Goal: Check status: Check status

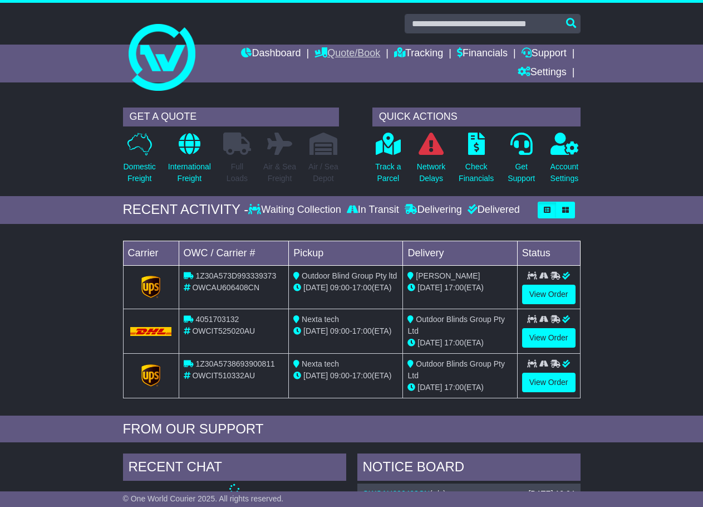
click at [359, 56] on link "Quote/Book" at bounding box center [348, 54] width 66 height 19
click at [333, 106] on link "Drafts" at bounding box center [359, 109] width 88 height 12
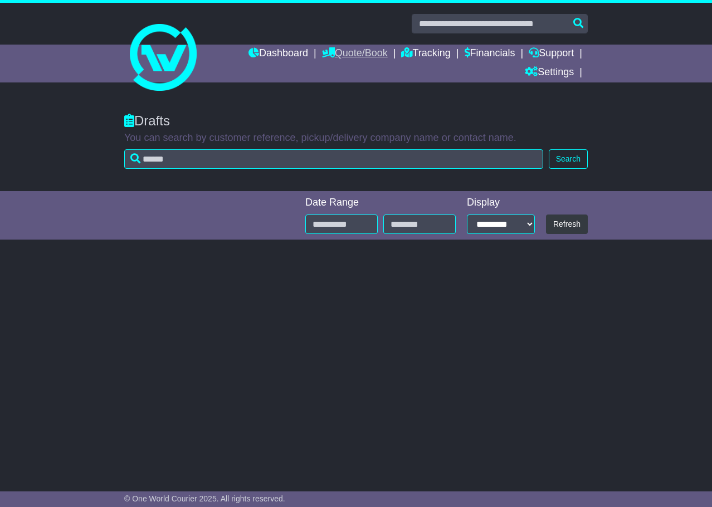
click at [349, 51] on link "Quote/Book" at bounding box center [355, 54] width 66 height 19
click at [345, 95] on link "Saved Quotes" at bounding box center [366, 97] width 88 height 12
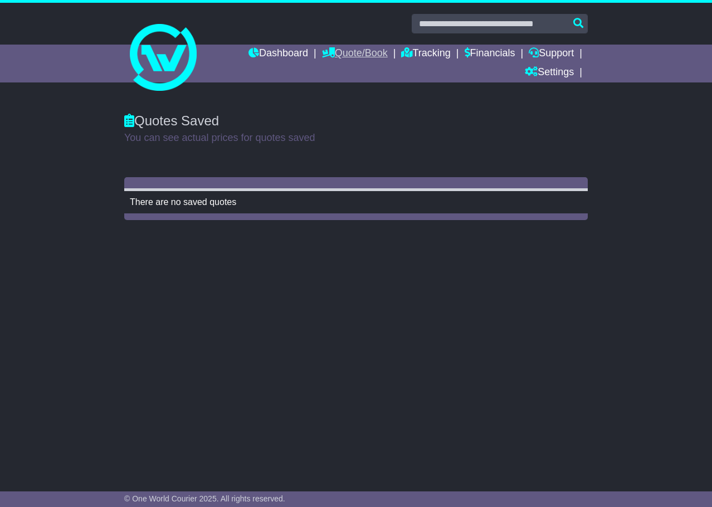
click at [354, 56] on link "Quote/Book" at bounding box center [355, 54] width 66 height 19
click at [322, 109] on link "Drafts" at bounding box center [366, 109] width 88 height 12
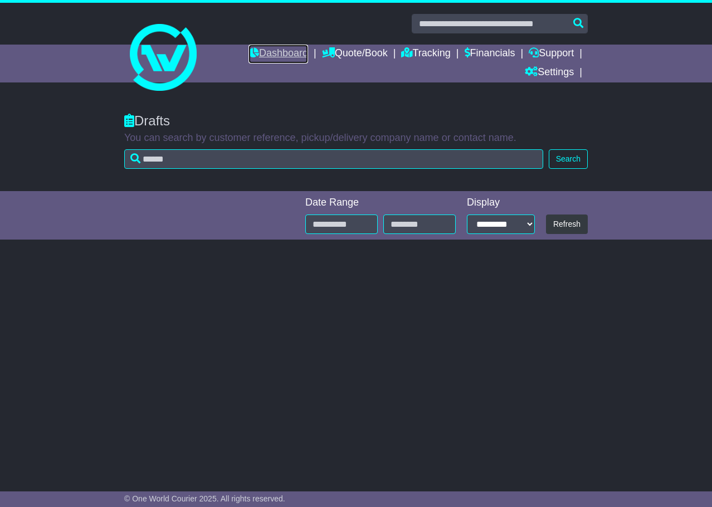
click at [261, 49] on link "Dashboard" at bounding box center [278, 54] width 60 height 19
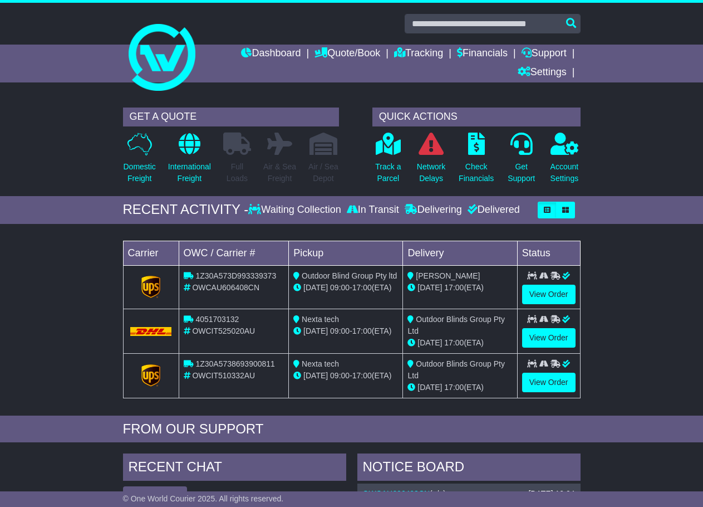
click at [133, 119] on div "GET A QUOTE" at bounding box center [231, 116] width 216 height 19
click at [180, 115] on div "GET A QUOTE" at bounding box center [231, 116] width 216 height 19
click at [136, 117] on div "GET A QUOTE" at bounding box center [231, 116] width 216 height 19
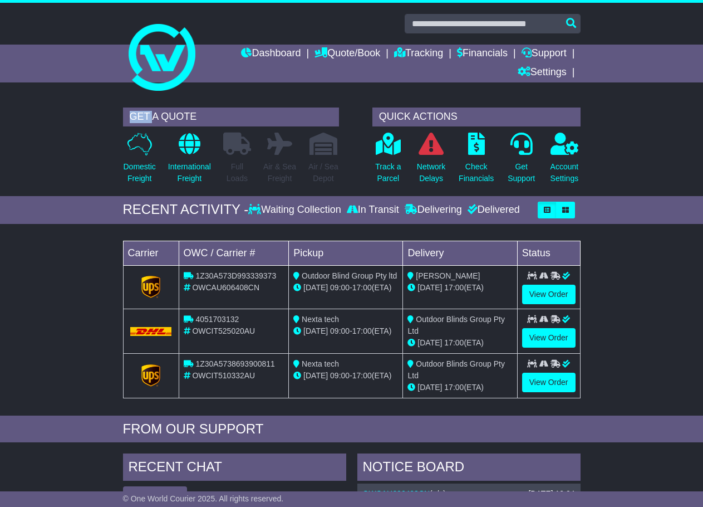
click at [136, 117] on div "GET A QUOTE" at bounding box center [231, 116] width 216 height 19
click at [177, 121] on div "GET A QUOTE" at bounding box center [231, 116] width 216 height 19
click at [176, 121] on div "GET A QUOTE" at bounding box center [231, 116] width 216 height 19
click at [133, 204] on div "RECENT ACTIVITY -" at bounding box center [186, 210] width 126 height 16
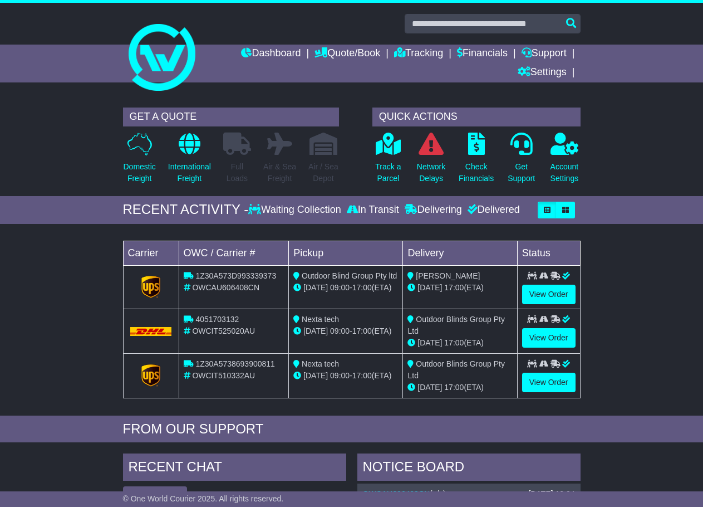
click at [203, 208] on div "RECENT ACTIVITY -" at bounding box center [186, 210] width 126 height 16
click at [149, 209] on div "RECENT ACTIVITY -" at bounding box center [186, 210] width 126 height 16
click at [365, 52] on link "Quote/Book" at bounding box center [348, 54] width 66 height 19
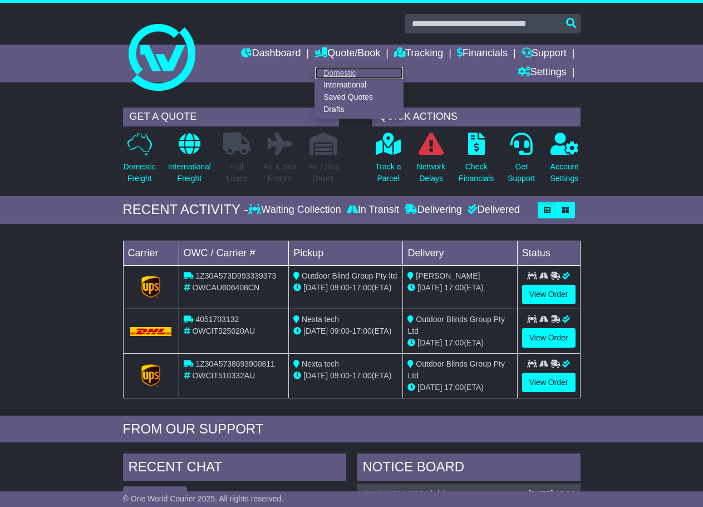
click at [328, 75] on link "Domestic" at bounding box center [359, 73] width 88 height 12
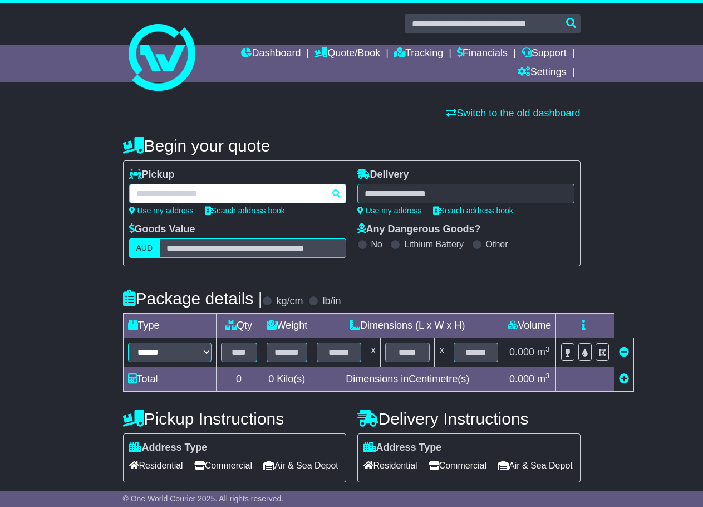
click at [213, 195] on div at bounding box center [237, 193] width 217 height 19
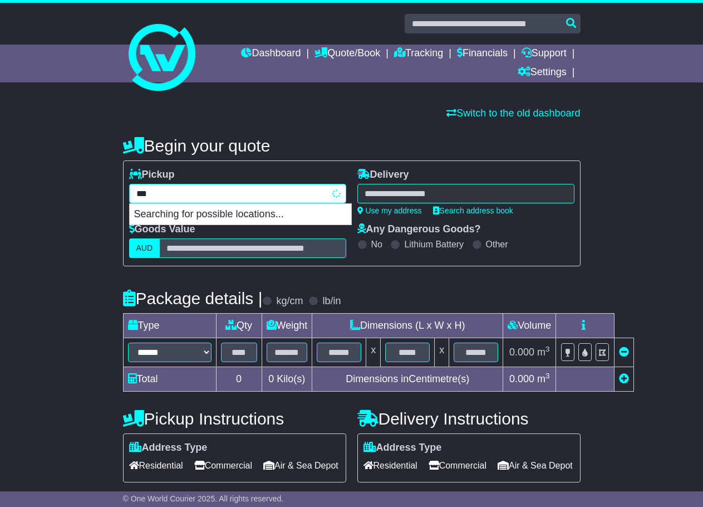
type input "****"
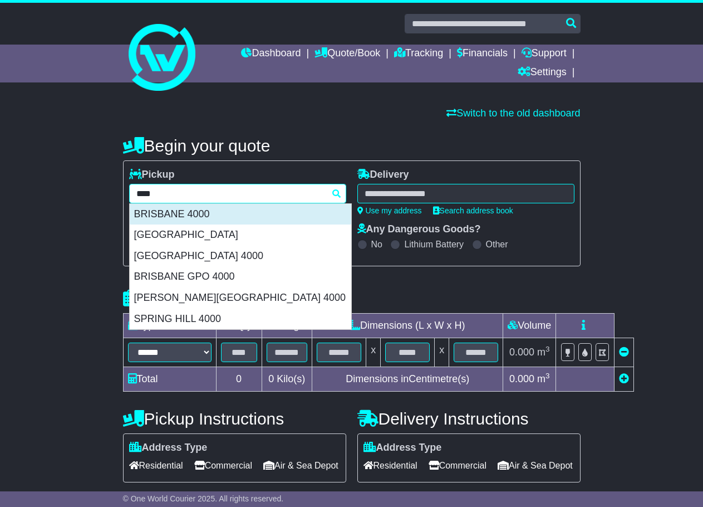
click at [214, 216] on div "BRISBANE 4000" at bounding box center [241, 214] width 222 height 21
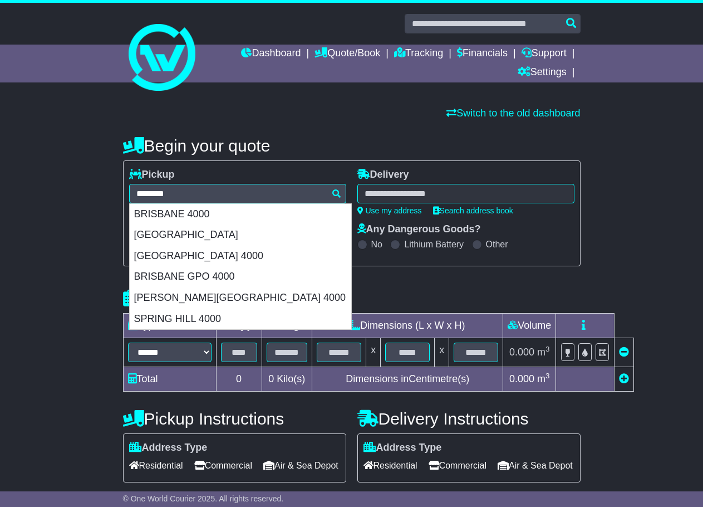
type input "**********"
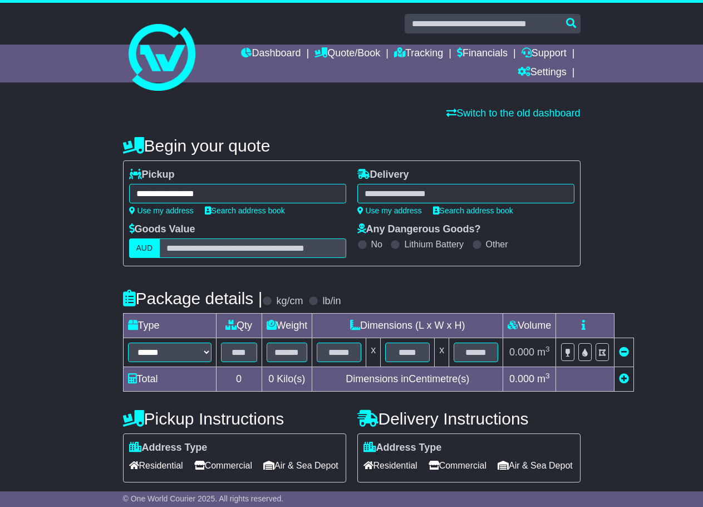
click at [430, 199] on div at bounding box center [466, 193] width 217 height 19
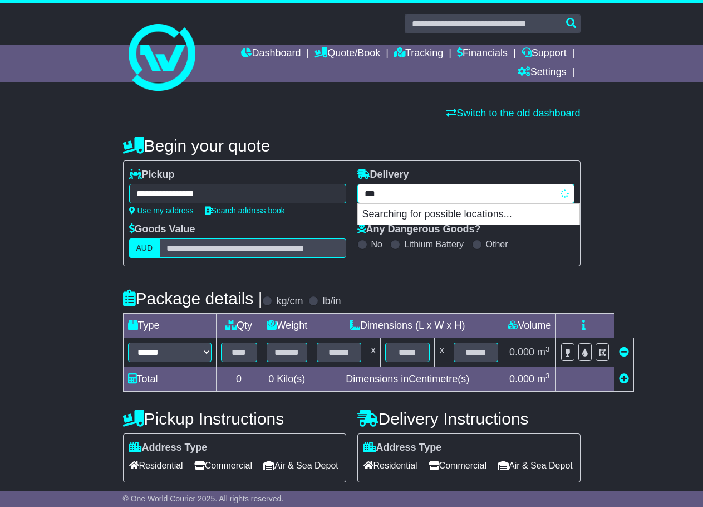
type input "****"
drag, startPoint x: 409, startPoint y: 215, endPoint x: 285, endPoint y: 251, distance: 129.7
click at [409, 216] on div "MELBOURNE 3000" at bounding box center [469, 214] width 222 height 21
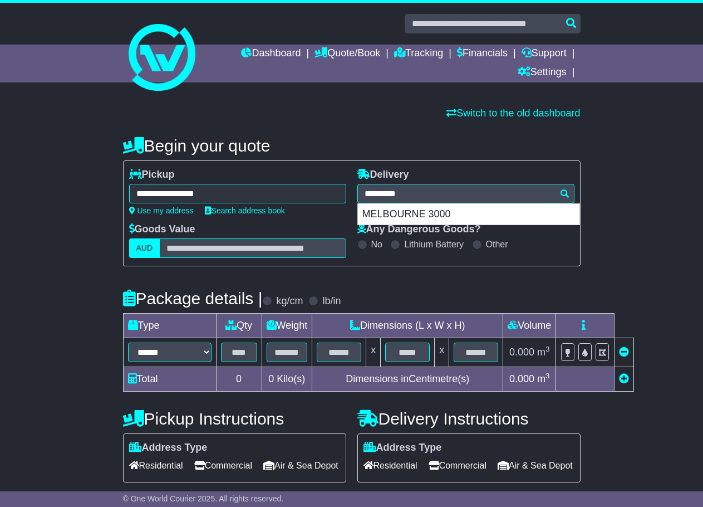
type input "**********"
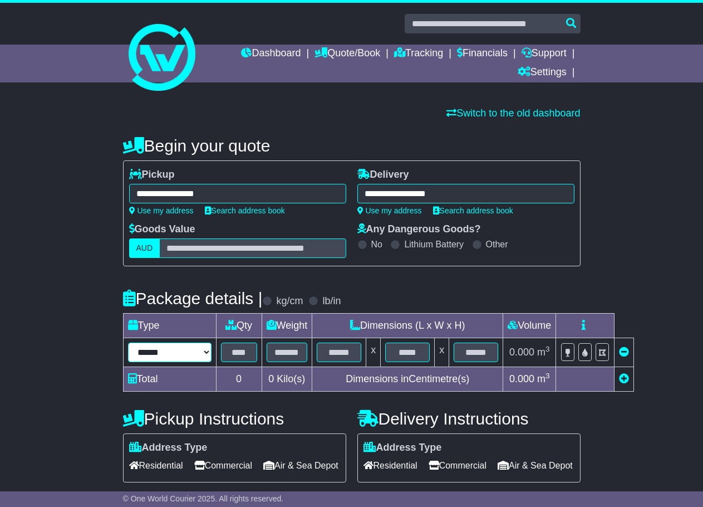
click at [184, 360] on select "****** ****** *** ******** ***** **** **** ****** *** *******" at bounding box center [170, 351] width 84 height 19
select select "*****"
click at [128, 342] on select "****** ****** *** ******** ***** **** **** ****** *** *******" at bounding box center [170, 351] width 84 height 19
click at [253, 349] on input "text" at bounding box center [239, 351] width 36 height 19
type input "*"
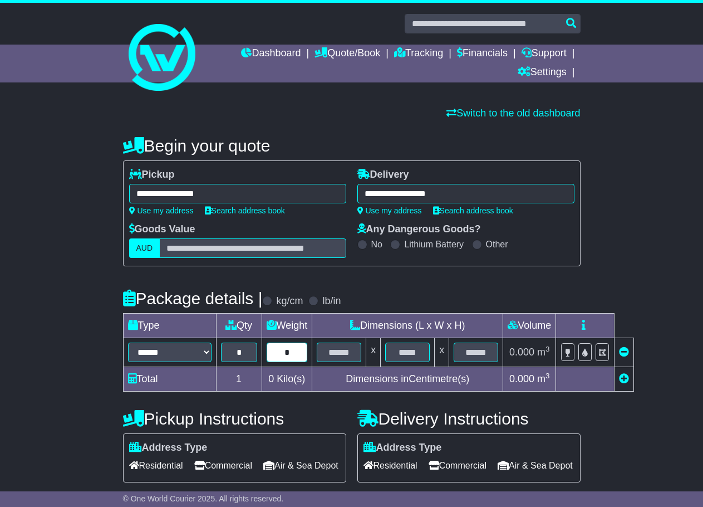
type input "*"
type input "**"
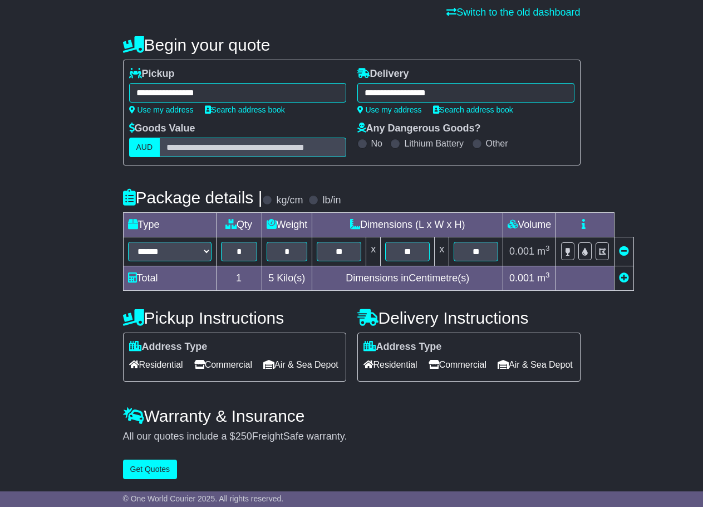
click at [252, 356] on span "Commercial" at bounding box center [223, 364] width 58 height 17
click at [479, 356] on span "Commercial" at bounding box center [458, 364] width 58 height 17
click at [143, 473] on button "Get Quotes" at bounding box center [150, 468] width 55 height 19
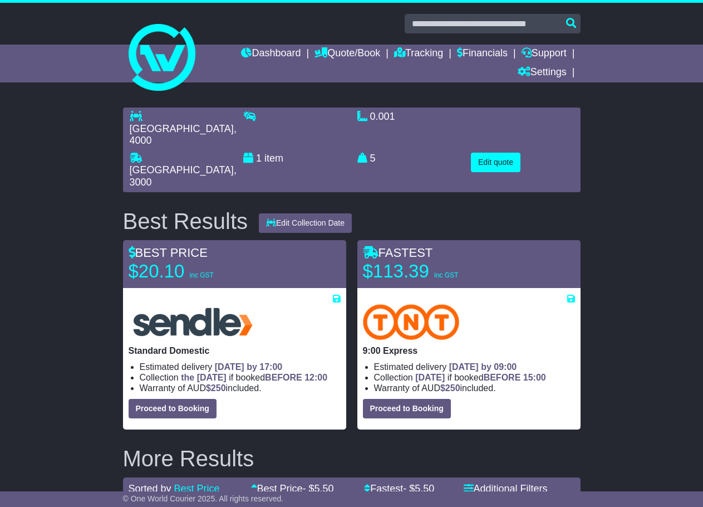
drag, startPoint x: 125, startPoint y: 206, endPoint x: 231, endPoint y: 208, distance: 105.8
click at [203, 209] on div "Best Results" at bounding box center [186, 221] width 136 height 25
click at [221, 246] on div "BEST PRICE $20.10 inc GST" at bounding box center [234, 264] width 223 height 37
click at [354, 50] on link "Quote/Book" at bounding box center [348, 54] width 66 height 19
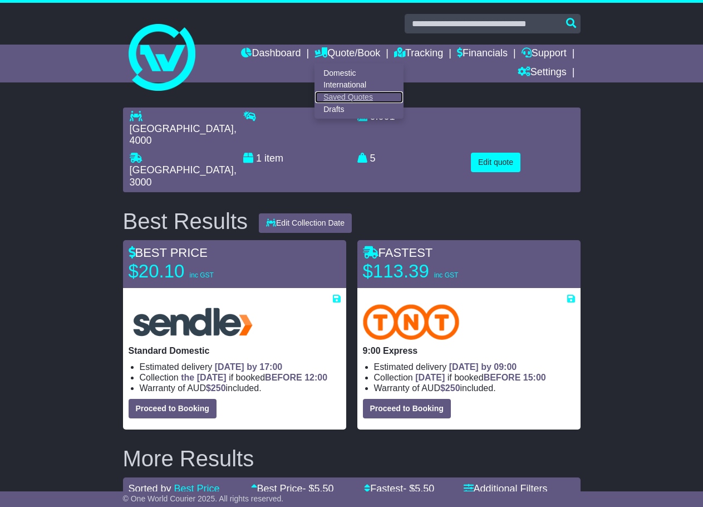
click at [339, 98] on link "Saved Quotes" at bounding box center [359, 97] width 88 height 12
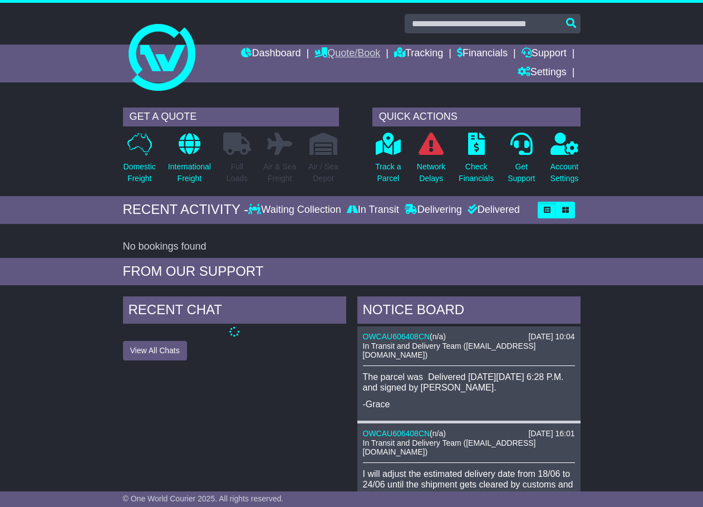
click at [350, 53] on link "Quote/Book" at bounding box center [348, 54] width 66 height 19
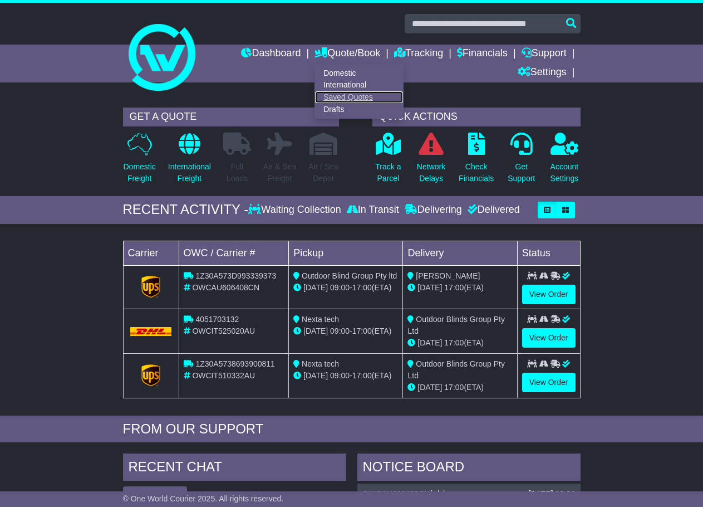
click at [325, 97] on link "Saved Quotes" at bounding box center [359, 97] width 88 height 12
click at [325, 50] on link "Quote/Book" at bounding box center [348, 54] width 66 height 19
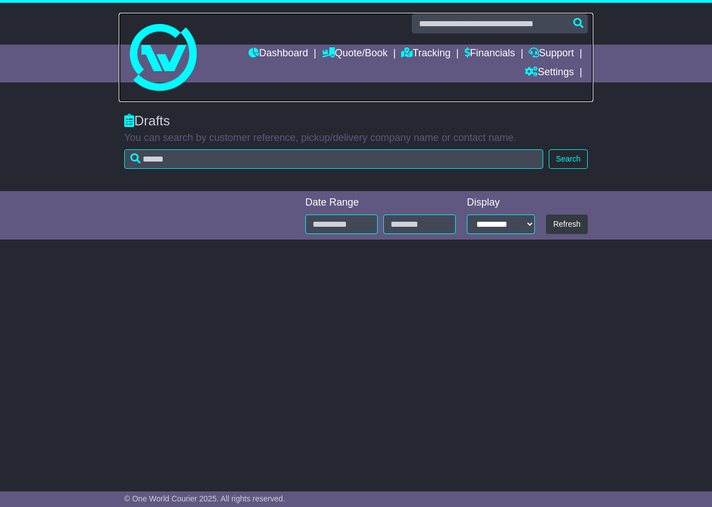
click at [278, 101] on link at bounding box center [356, 57] width 474 height 89
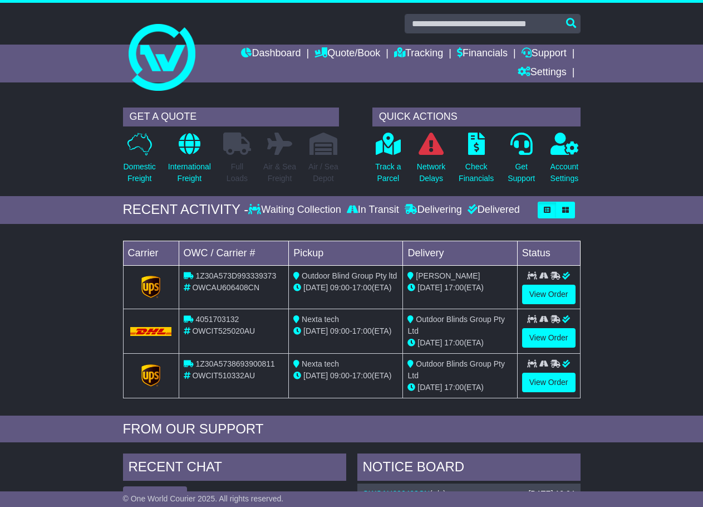
click at [226, 288] on span "OWCAU606408CN" at bounding box center [225, 287] width 67 height 9
click at [211, 272] on span "1Z30A573D993339373" at bounding box center [235, 275] width 81 height 9
click at [209, 286] on span "OWCAU606408CN" at bounding box center [225, 287] width 67 height 9
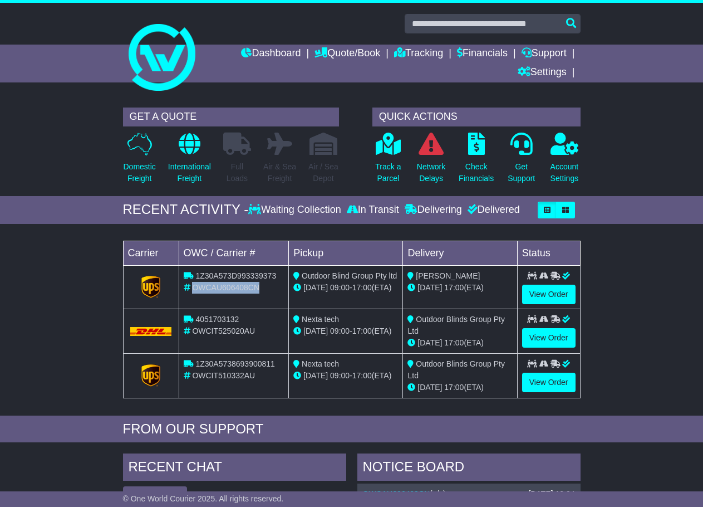
click at [209, 286] on span "OWCAU606408CN" at bounding box center [225, 287] width 67 height 9
click at [230, 361] on span "1Z30A5738693900811" at bounding box center [234, 363] width 79 height 9
click at [218, 374] on span "OWCIT510332AU" at bounding box center [223, 375] width 63 height 9
